Goal: Information Seeking & Learning: Learn about a topic

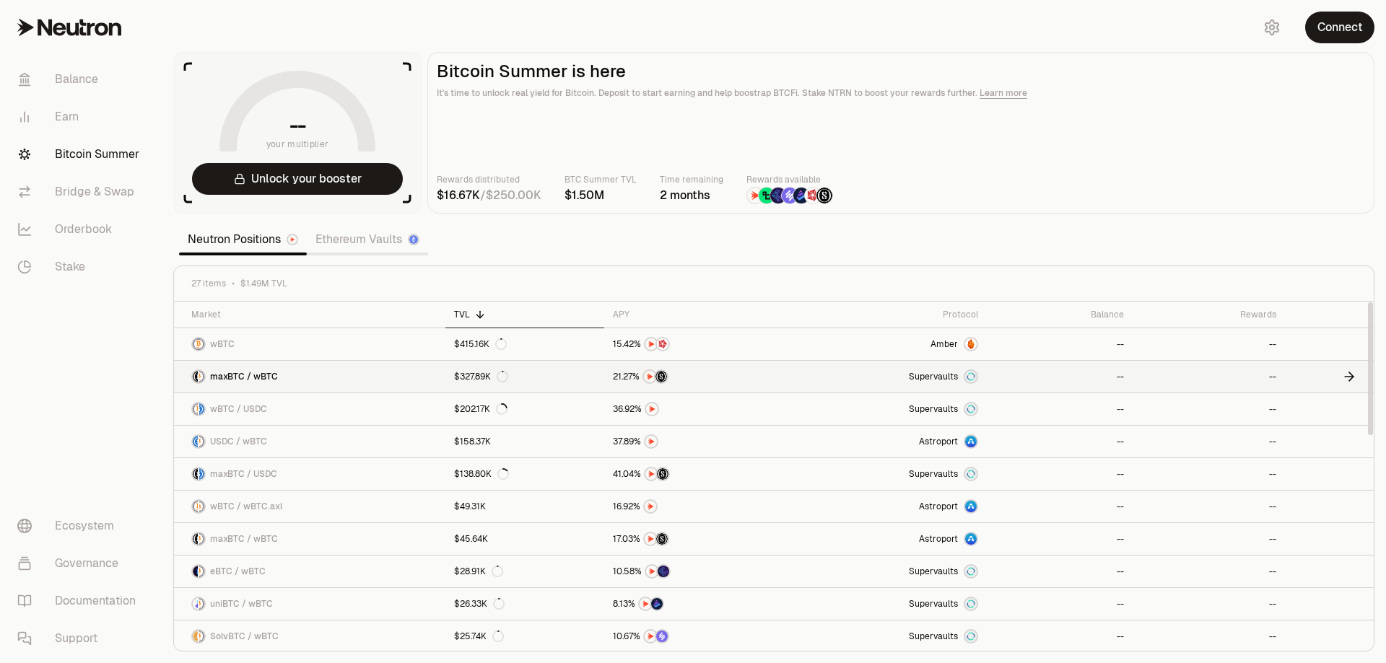
click at [601, 378] on link "$327.89K" at bounding box center [524, 377] width 159 height 32
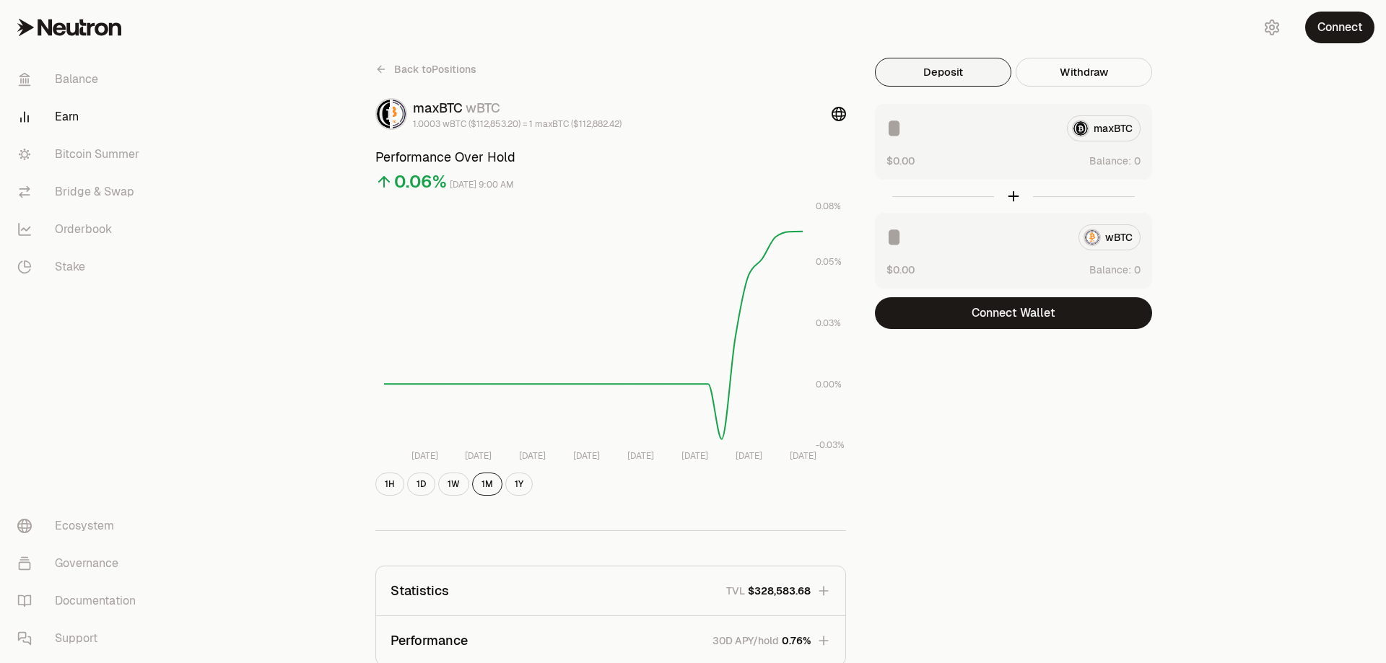
click at [66, 119] on link "Earn" at bounding box center [81, 117] width 150 height 38
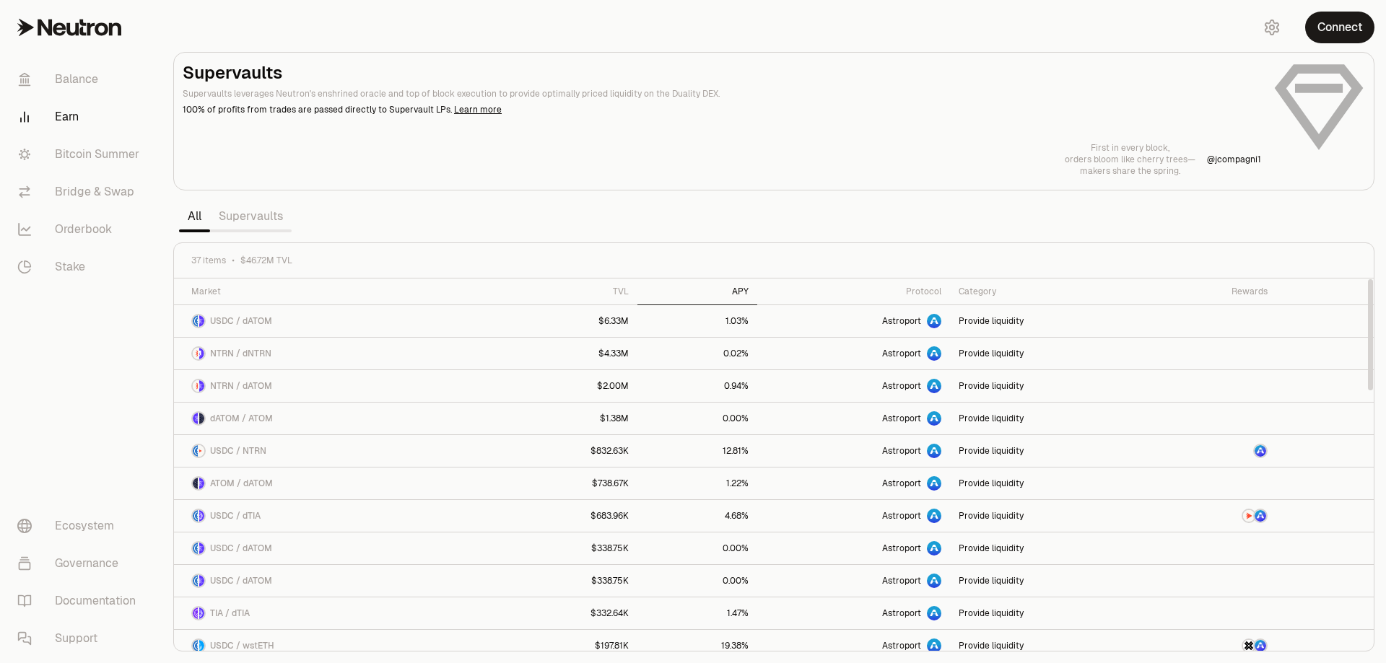
click at [746, 292] on div "APY" at bounding box center [697, 292] width 103 height 12
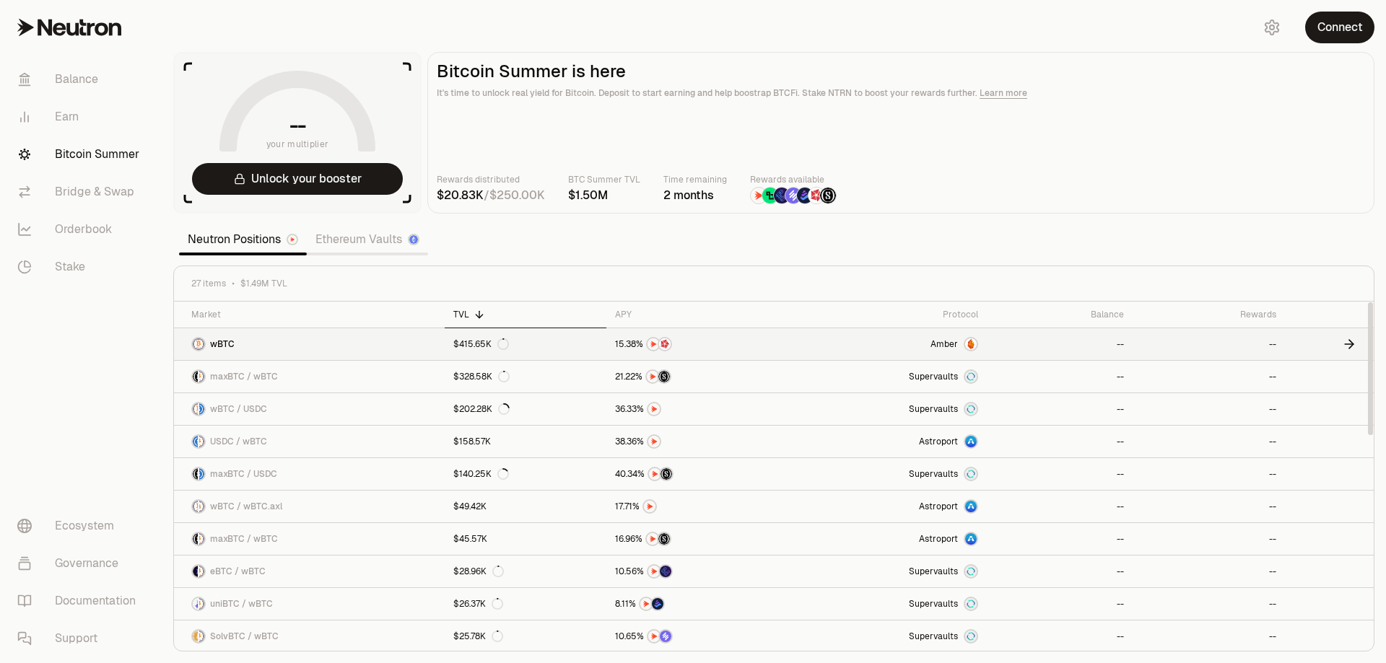
click at [603, 345] on link "$415.65K" at bounding box center [526, 344] width 162 height 32
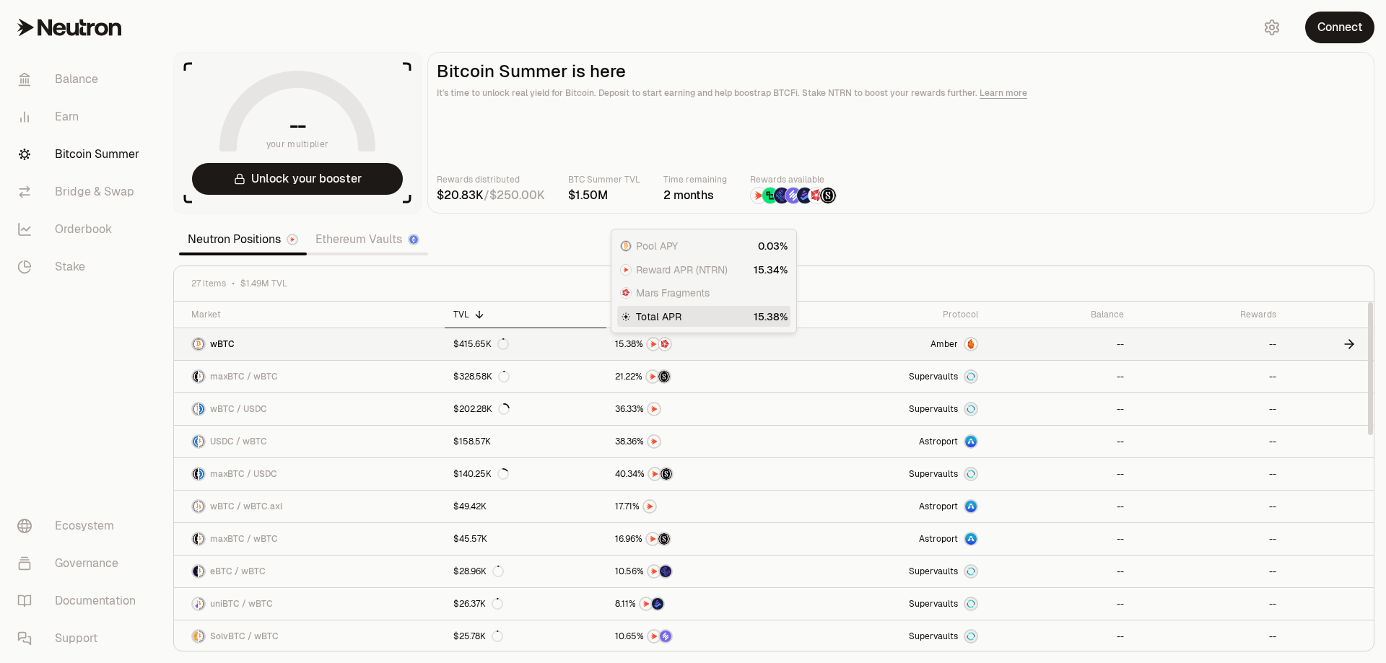
click at [664, 345] on img at bounding box center [665, 345] width 12 height 12
